Goal: Transaction & Acquisition: Purchase product/service

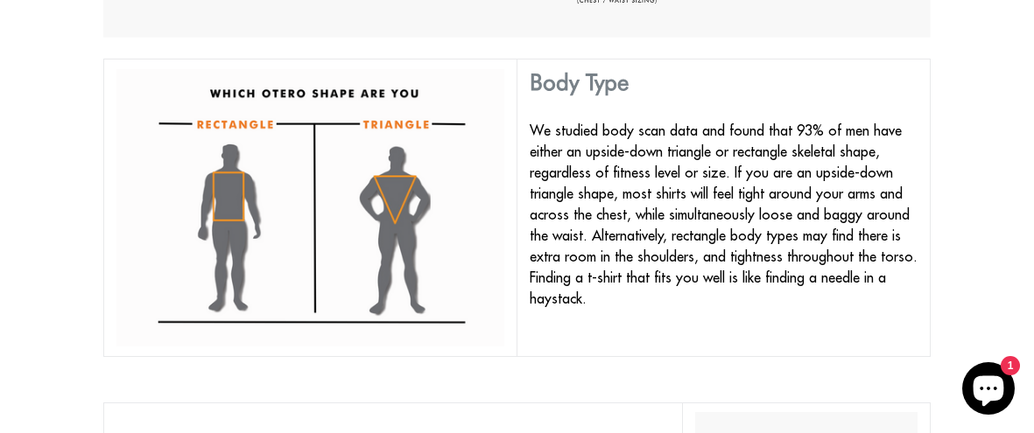
scroll to position [1142, 0]
click at [235, 207] on img at bounding box center [310, 207] width 388 height 277
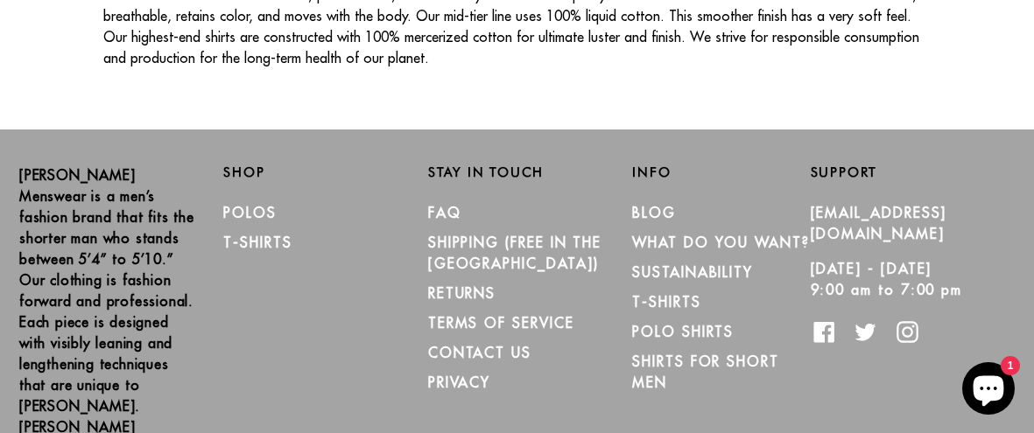
scroll to position [3252, 0]
click at [274, 234] on link "T-Shirts" at bounding box center [257, 243] width 68 height 18
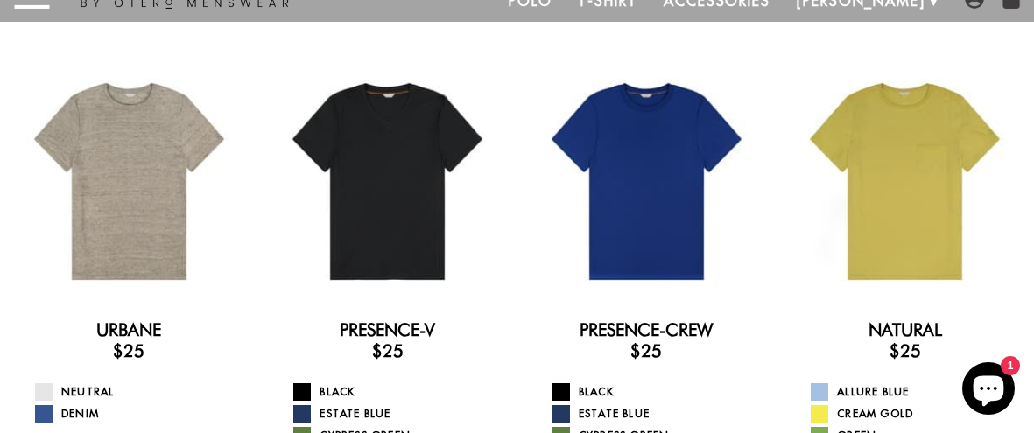
scroll to position [75, 0]
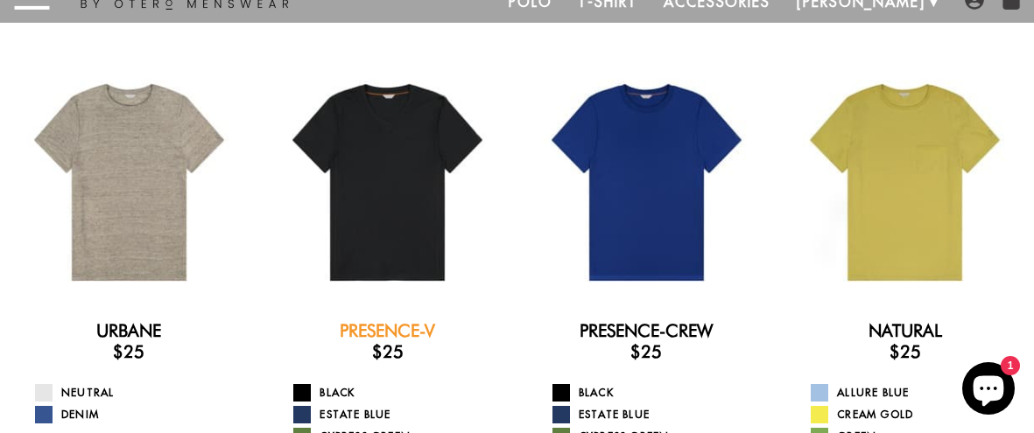
click at [394, 334] on link "Presence-V" at bounding box center [387, 330] width 95 height 21
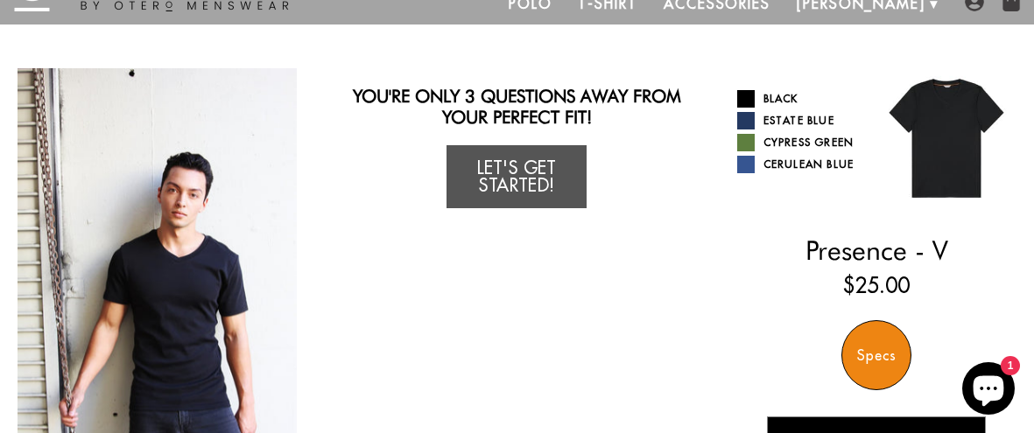
scroll to position [69, 0]
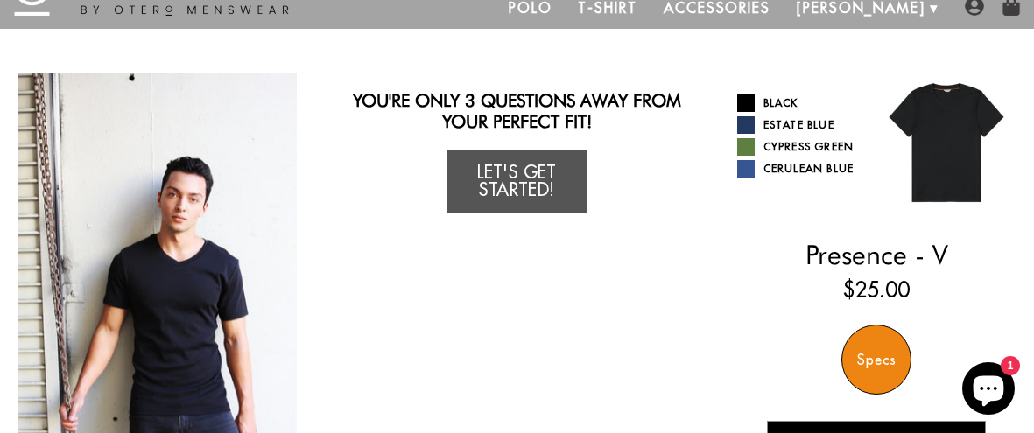
click at [884, 362] on div "Specs" at bounding box center [876, 360] width 70 height 70
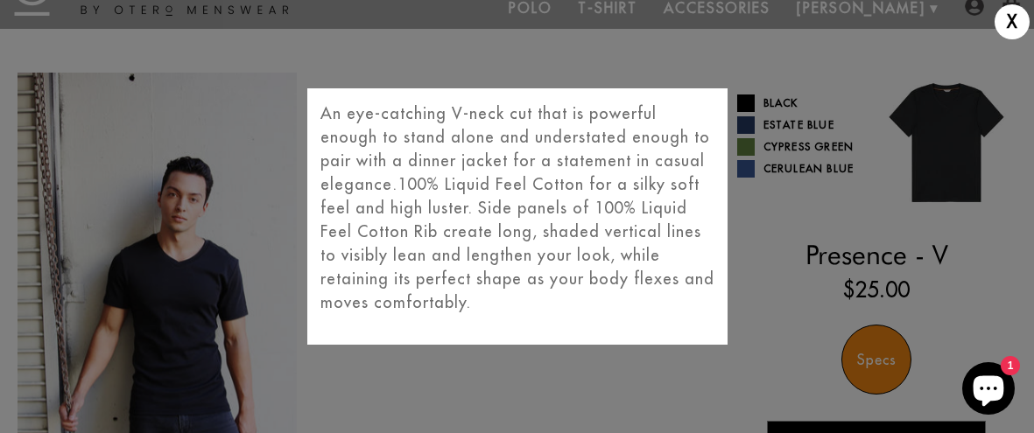
scroll to position [0, 0]
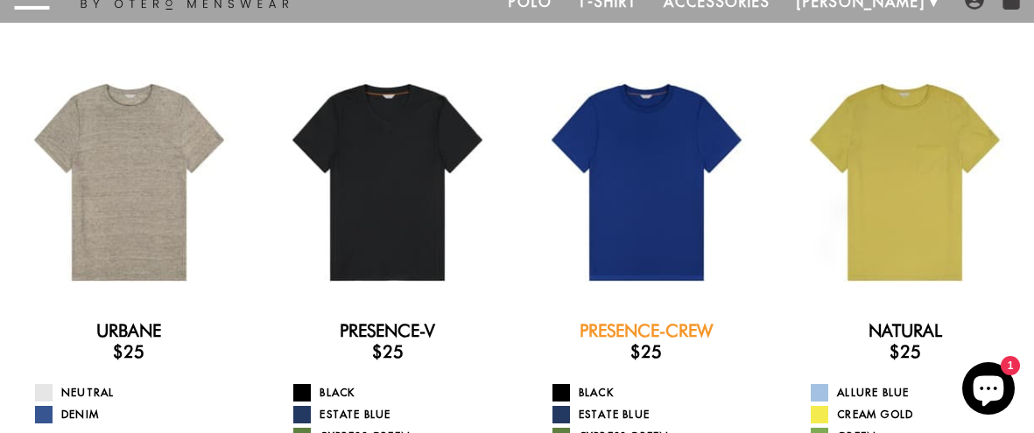
click at [656, 320] on link "Presence-Crew" at bounding box center [646, 330] width 133 height 21
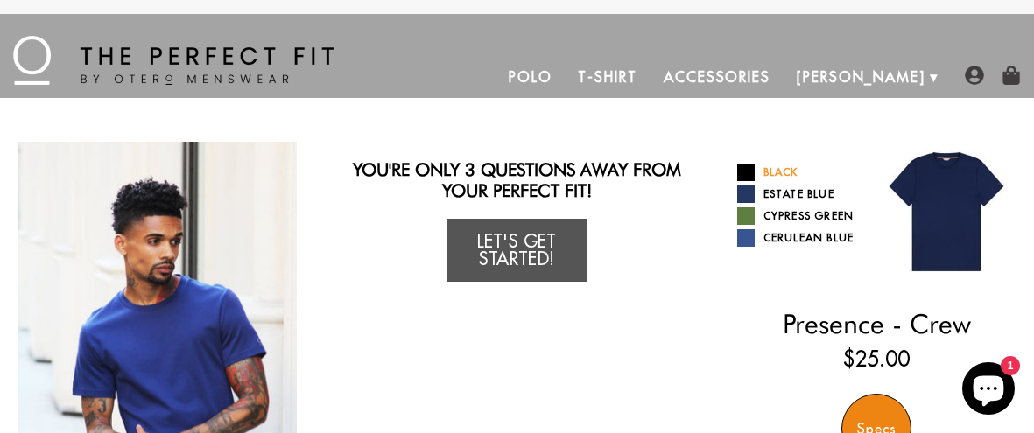
click at [749, 164] on span at bounding box center [746, 173] width 18 height 18
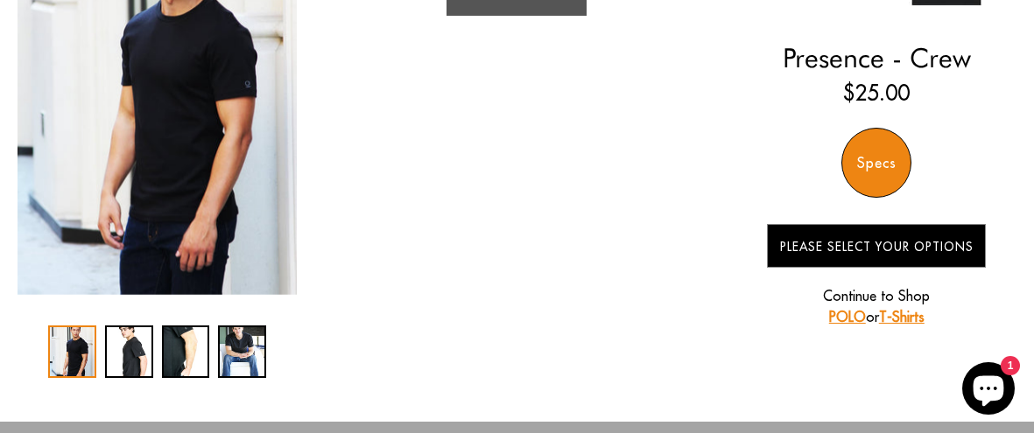
scroll to position [274, 0]
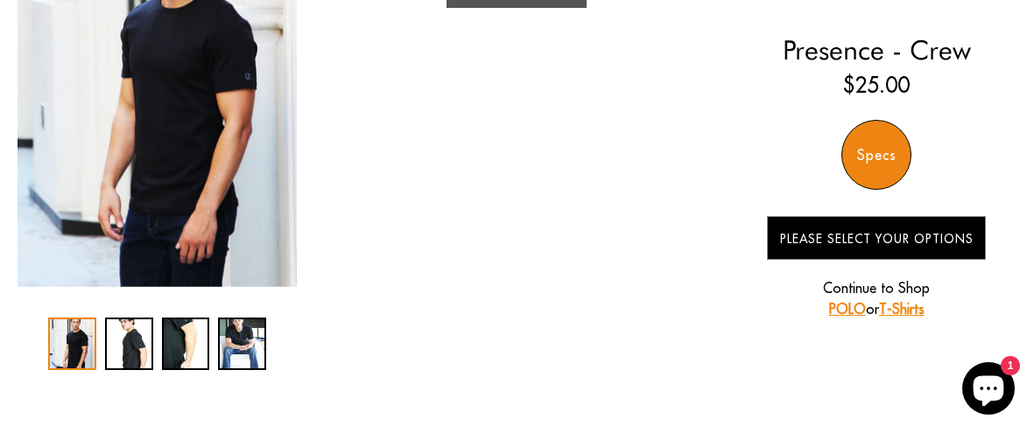
click at [889, 159] on div "Specs" at bounding box center [876, 155] width 70 height 70
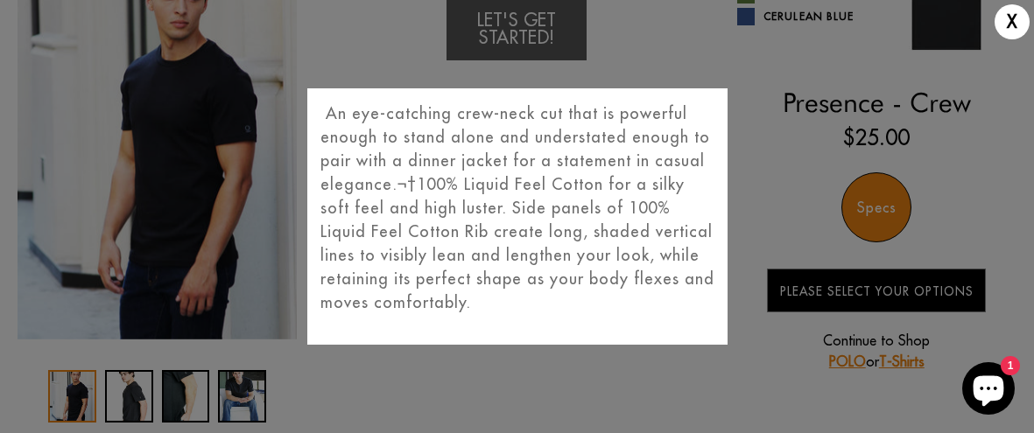
scroll to position [221, 0]
click at [752, 167] on div "X An eye-catching crew-neck cut that is powerful enough to stand alone and unde…" at bounding box center [517, 216] width 1034 height 433
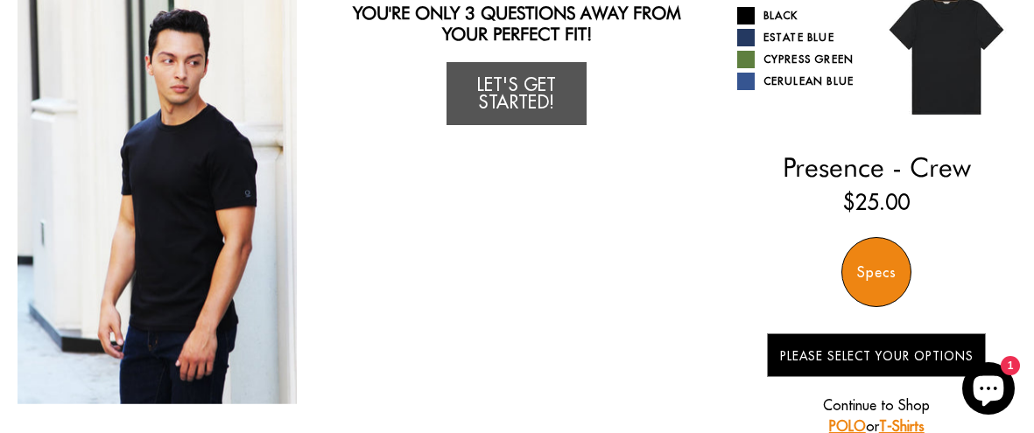
scroll to position [156, 0]
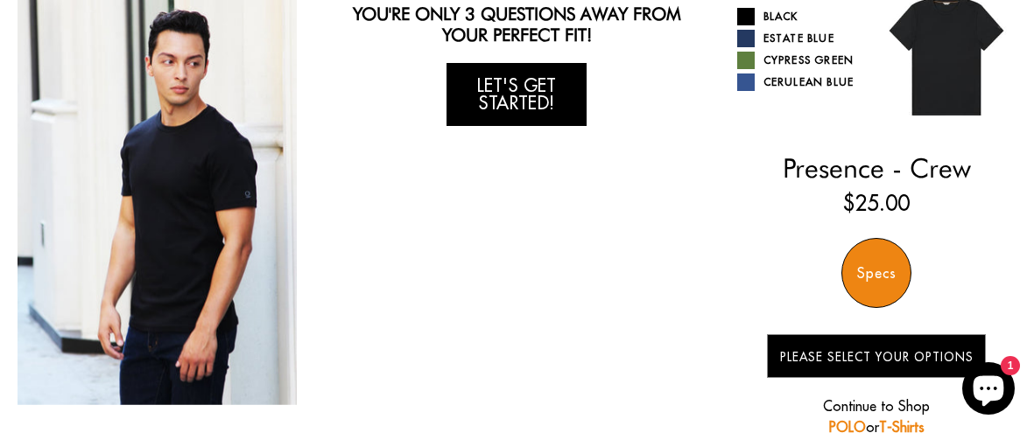
click at [551, 78] on link "Let's Get Started!" at bounding box center [516, 94] width 140 height 63
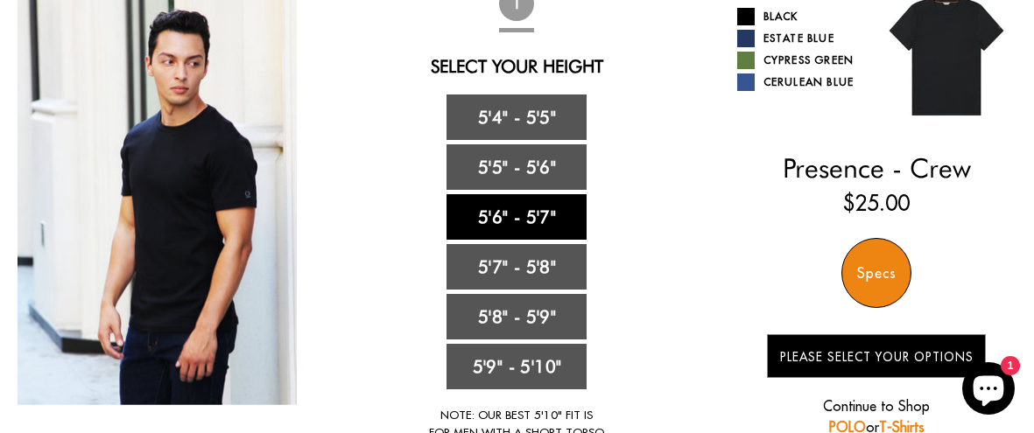
click at [557, 220] on link "5'6" - 5'7"" at bounding box center [516, 217] width 140 height 46
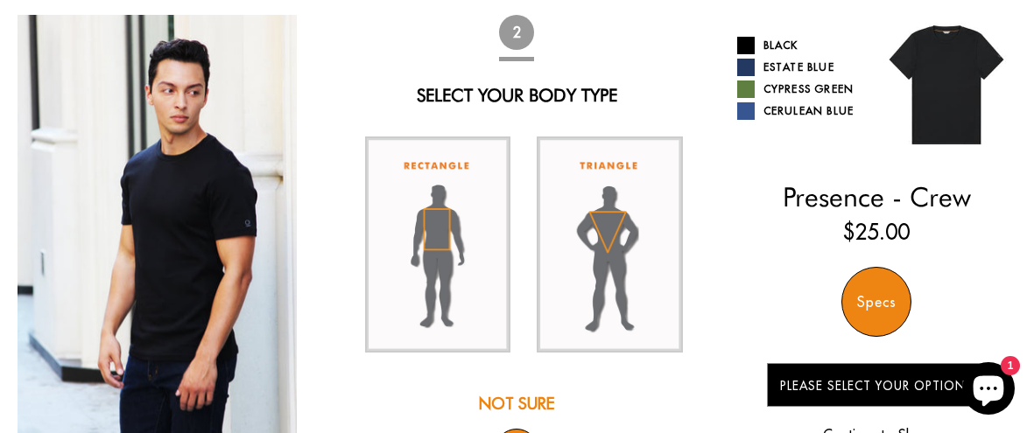
scroll to position [122, 0]
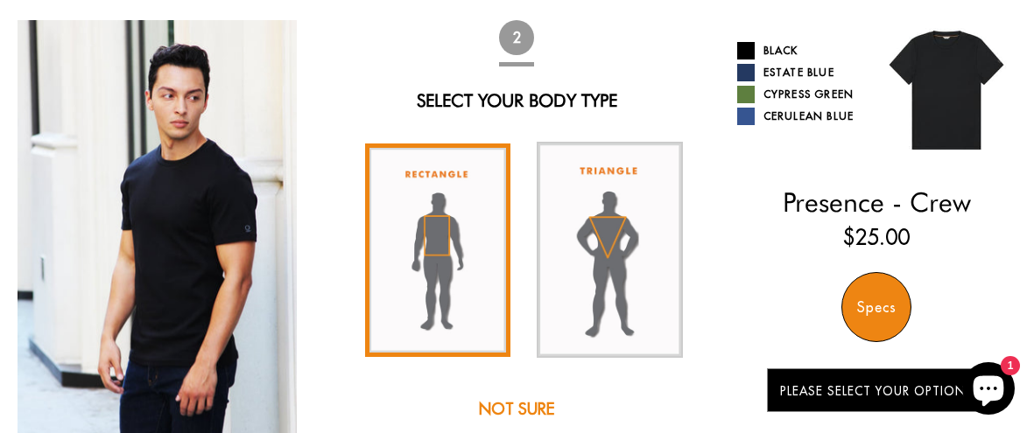
click at [447, 242] on img at bounding box center [437, 251] width 145 height 214
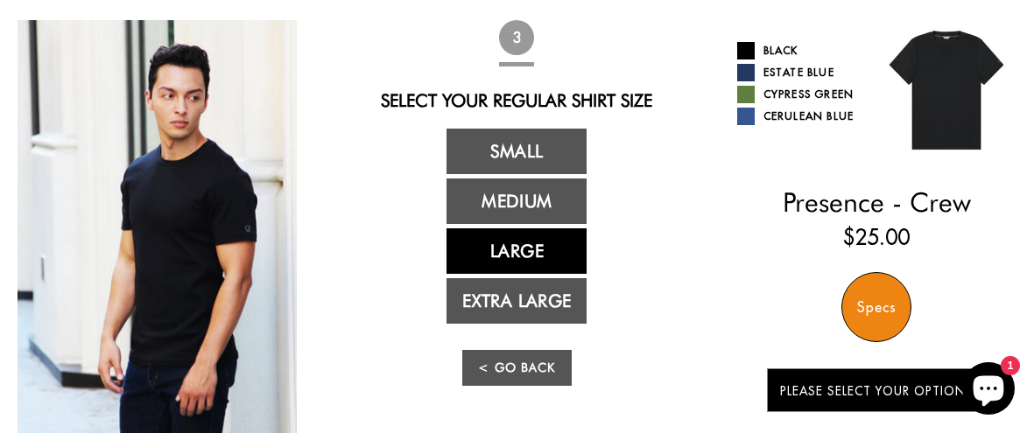
click at [544, 247] on link "Large" at bounding box center [516, 251] width 140 height 46
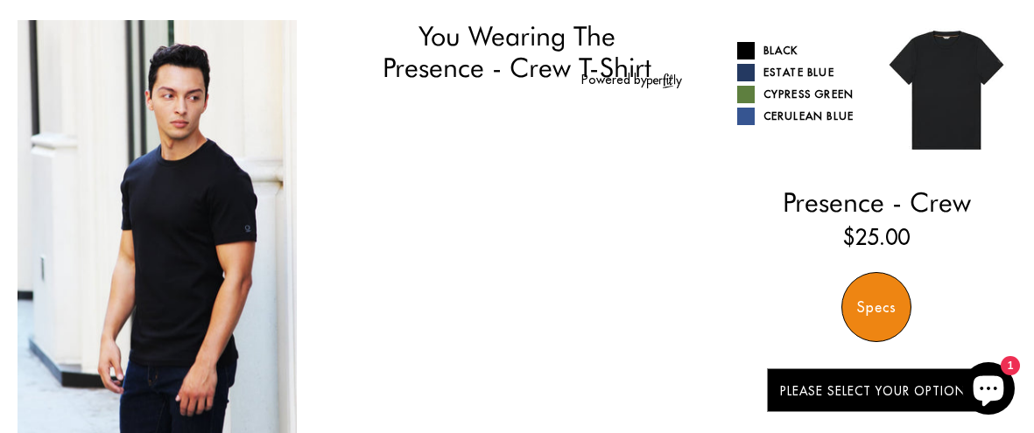
select select "56-57"
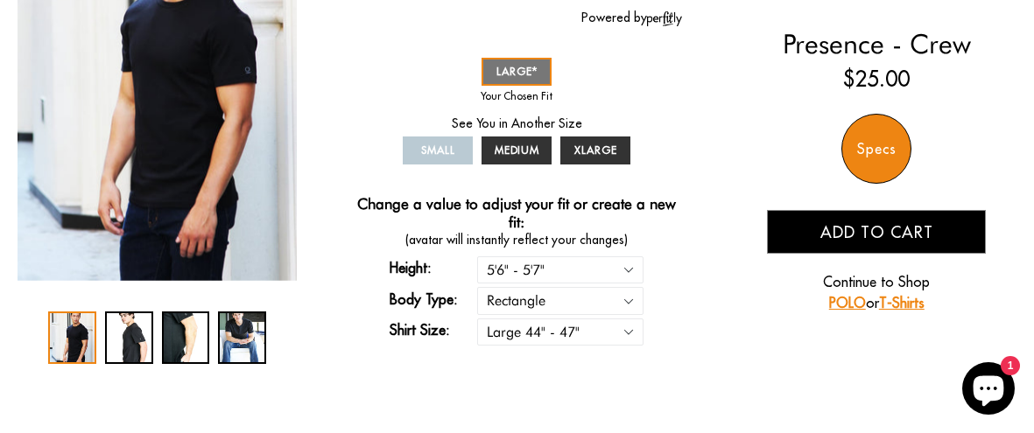
scroll to position [277, 0]
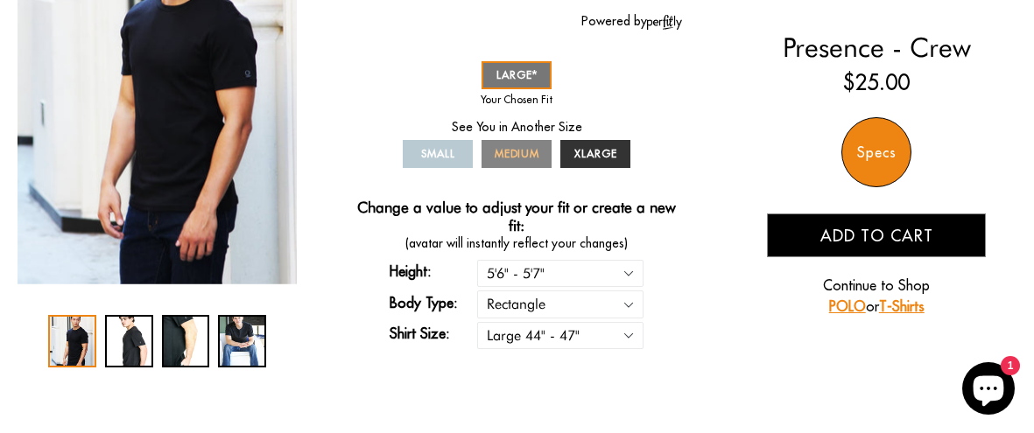
click at [527, 153] on span "MEDIUM" at bounding box center [518, 153] width 46 height 13
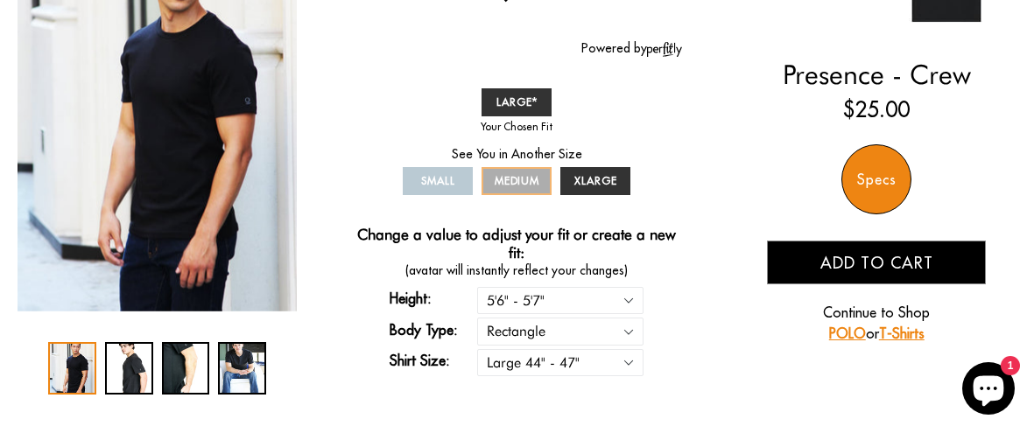
scroll to position [249, 0]
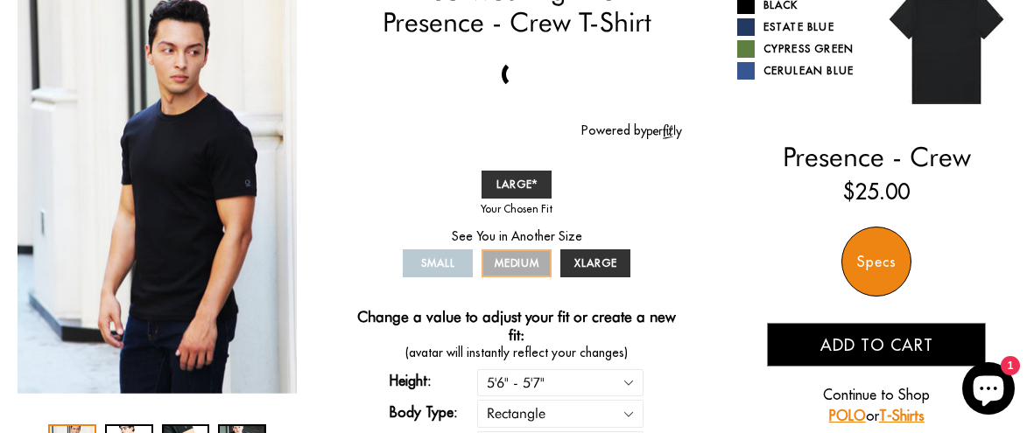
scroll to position [166, 0]
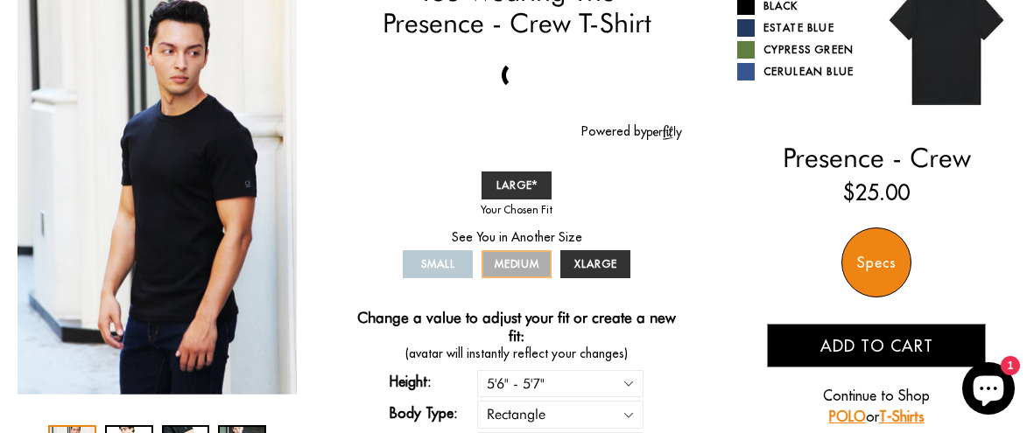
click at [528, 256] on link "MEDIUM" at bounding box center [516, 264] width 70 height 28
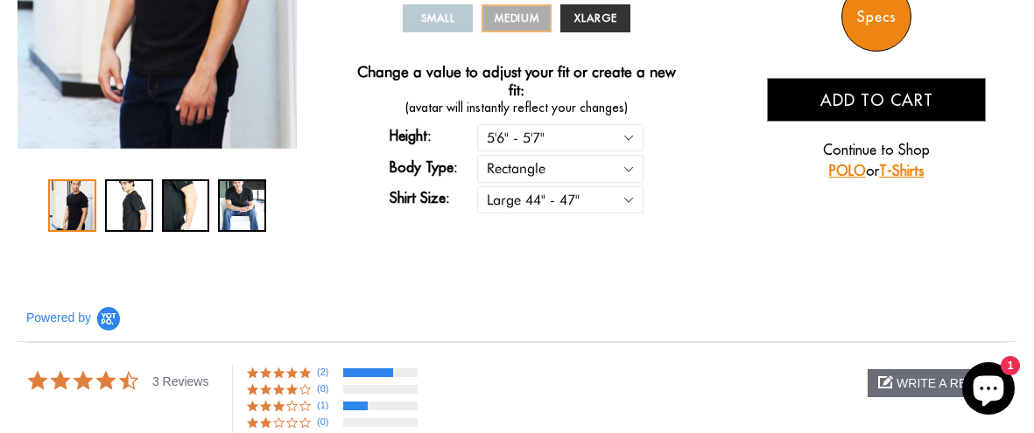
scroll to position [411, 0]
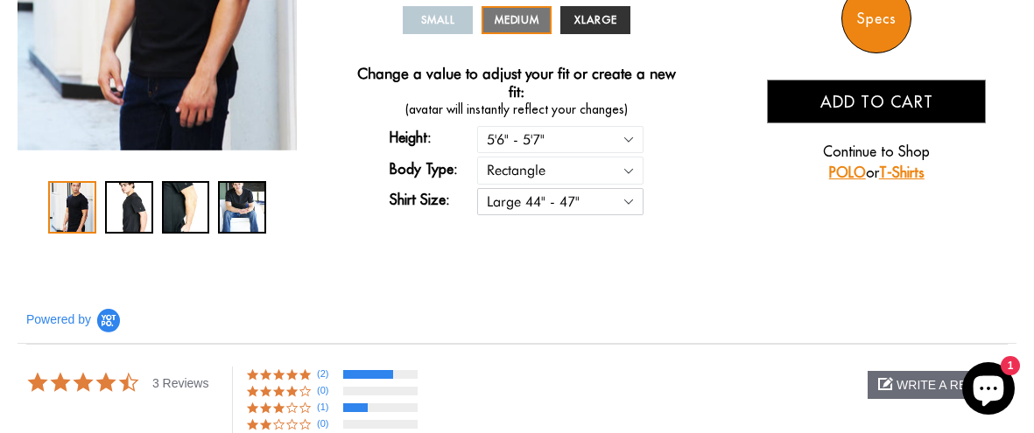
click at [636, 207] on select "Small 36" - 39" Medium 40" - 43" Large 44" - 47" Extra Large 48" - 50"" at bounding box center [560, 201] width 166 height 27
select select "M"
click at [477, 188] on select "Small 36" - 39" Medium 40" - 43" Large 44" - 47" Extra Large 48" - 50"" at bounding box center [560, 201] width 166 height 27
select select "56-57"
select select "M"
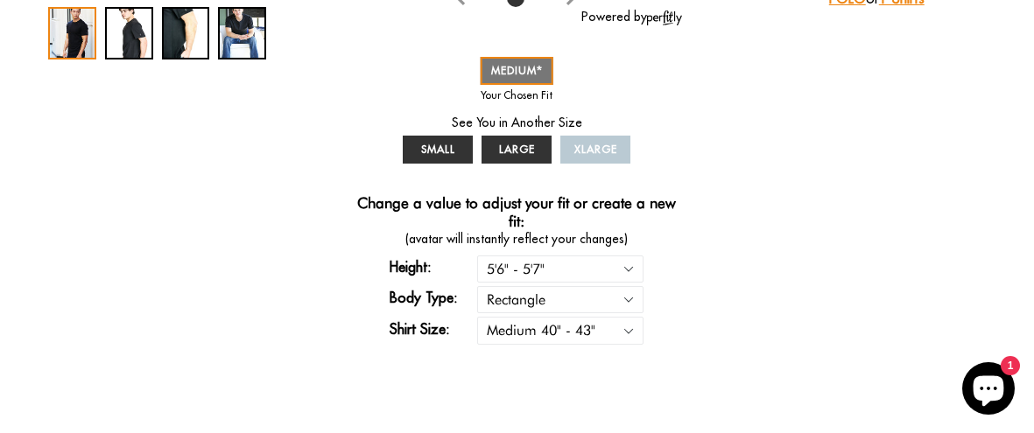
scroll to position [581, 0]
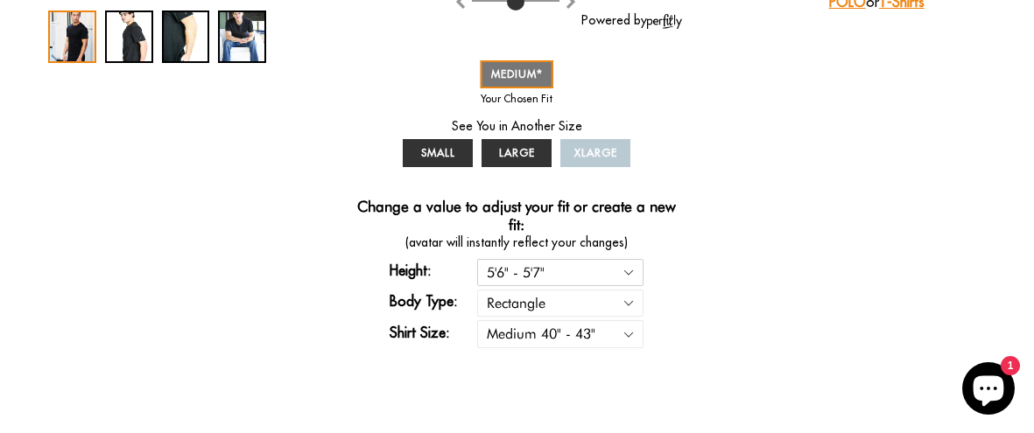
click at [636, 274] on select "5'4" - 5'5" 5'5" - 5'6" 5'6" - 5'7" 5'7" - 5'8" 5'8" - 5'9" 5'9" - 5'10"" at bounding box center [560, 272] width 166 height 27
select select "55-56"
click at [477, 259] on select "5'4" - 5'5" 5'5" - 5'6" 5'6" - 5'7" 5'7" - 5'8" 5'8" - 5'9" 5'9" - 5'10"" at bounding box center [560, 272] width 166 height 27
select select "55-56"
select select "M"
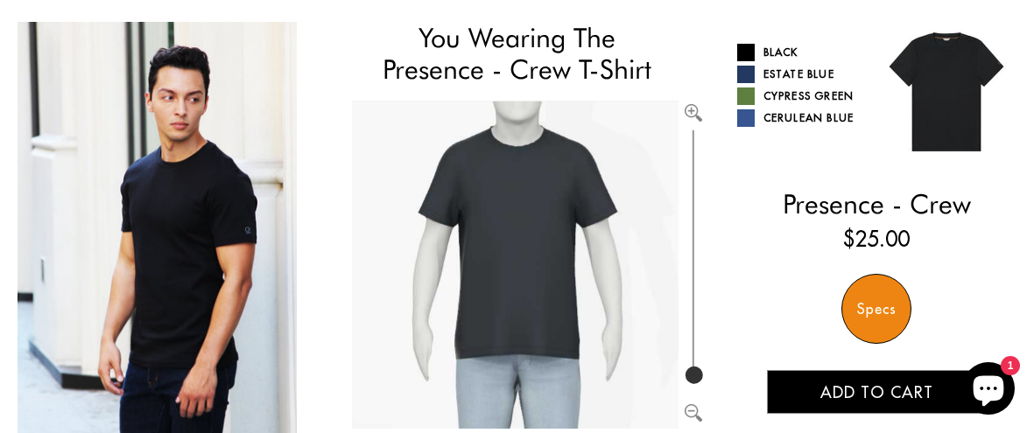
scroll to position [119, 0]
